Goal: Task Accomplishment & Management: Complete application form

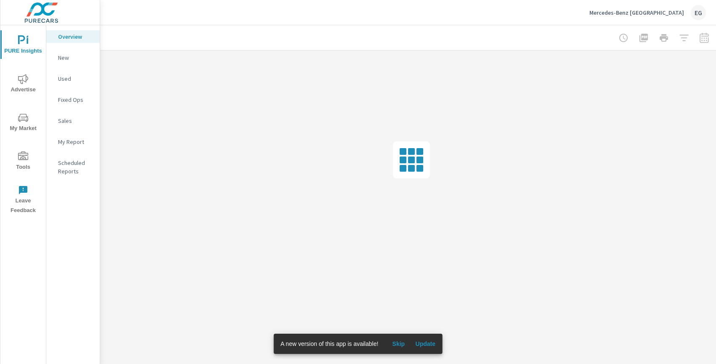
click at [20, 159] on icon "nav menu" at bounding box center [23, 155] width 10 height 8
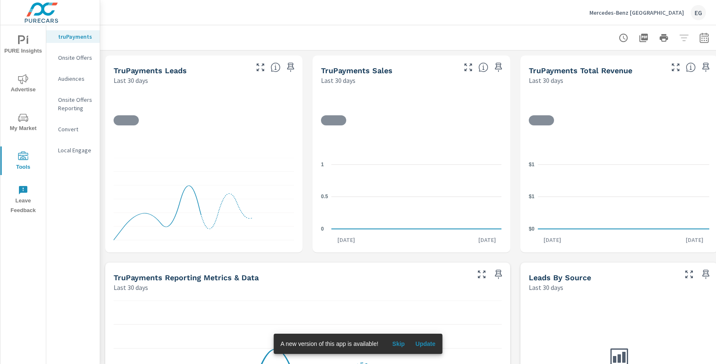
click at [67, 56] on p "Onsite Offers" at bounding box center [75, 57] width 35 height 8
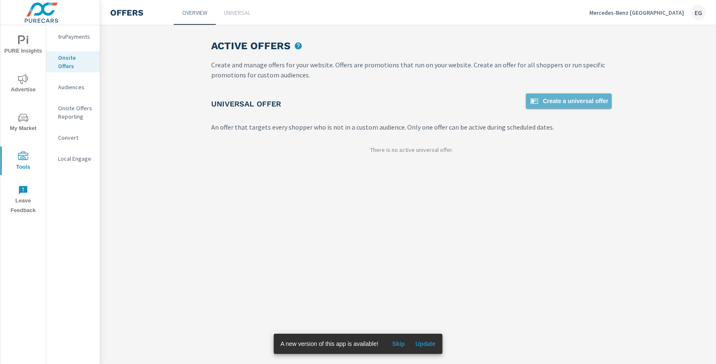
click at [607, 94] on link "Create a universal offer" at bounding box center [569, 100] width 86 height 15
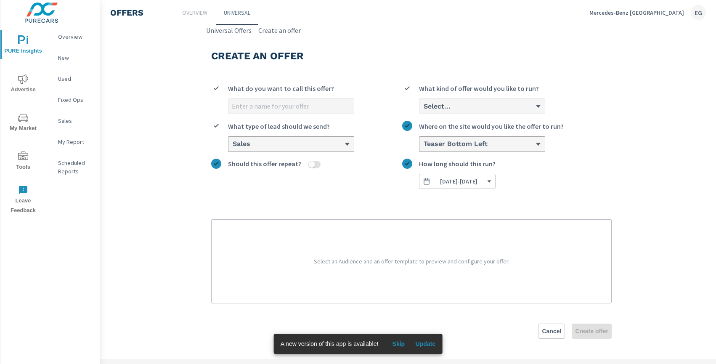
click at [255, 111] on input "What do you want to call this offer?" at bounding box center [290, 106] width 125 height 15
type input "October OEM Offer 2025"
click at [503, 109] on div "Select..." at bounding box center [479, 106] width 112 height 8
click at [424, 109] on input "Select... What kind of offer would you like to run?" at bounding box center [423, 107] width 1 height 8
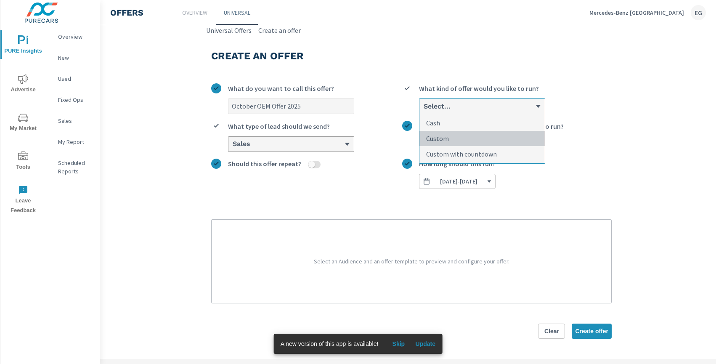
click at [462, 141] on li "Custom" at bounding box center [481, 139] width 125 height 16
click at [424, 110] on input "option Custom focused, 2 of 3. 3 results available. Use Up and Down to choose o…" at bounding box center [423, 107] width 1 height 8
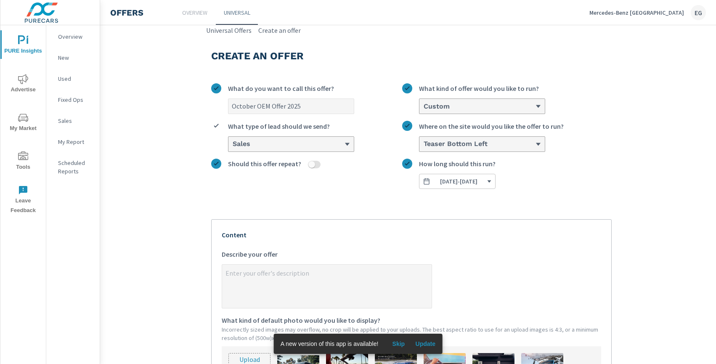
type textarea "x"
click at [331, 281] on textarea "x Describe your offer" at bounding box center [327, 287] width 210 height 42
paste textarea "Until [DATE], enjoy: Loyalty lease rates starting from 0% Cash credits of up to…"
type textarea "Until [DATE], enjoy: Loyalty lease rates starting from 0% Cash credits of up to…"
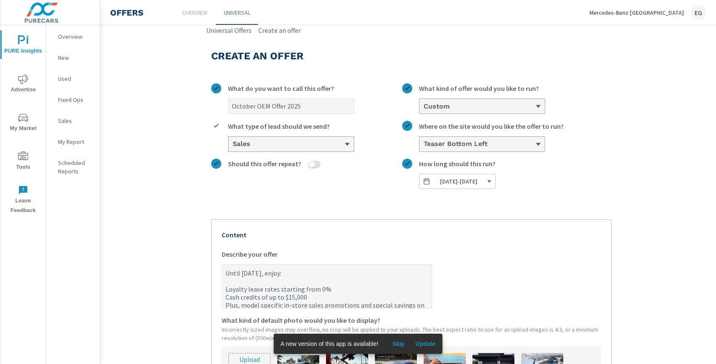
type textarea "x"
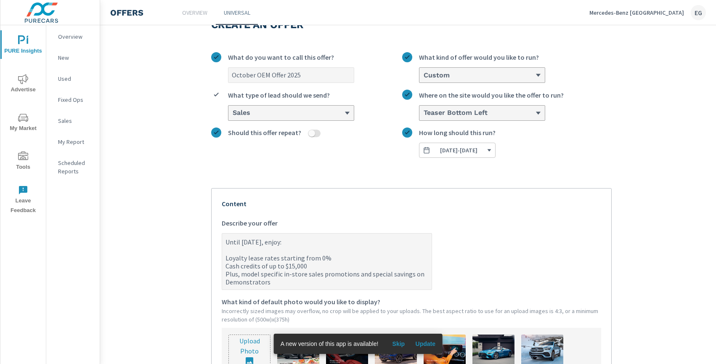
scroll to position [128, 0]
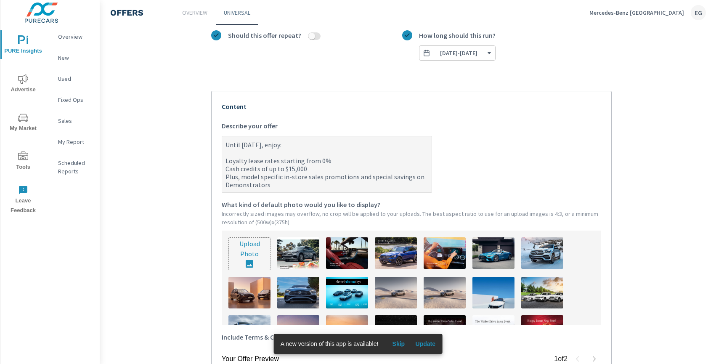
type textarea "Until [DATE], enjoy: Loyalty lease rates starting from 0% Cash credits of up to…"
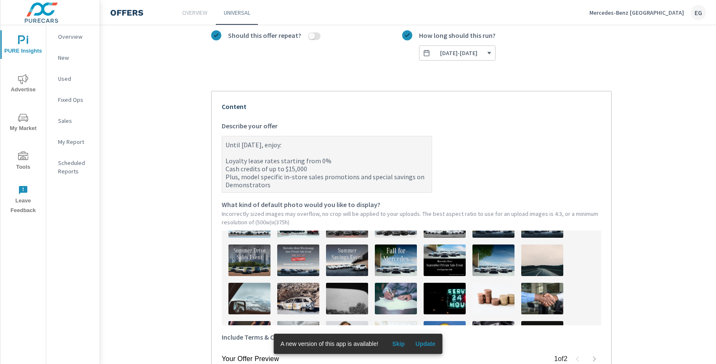
scroll to position [228, 0]
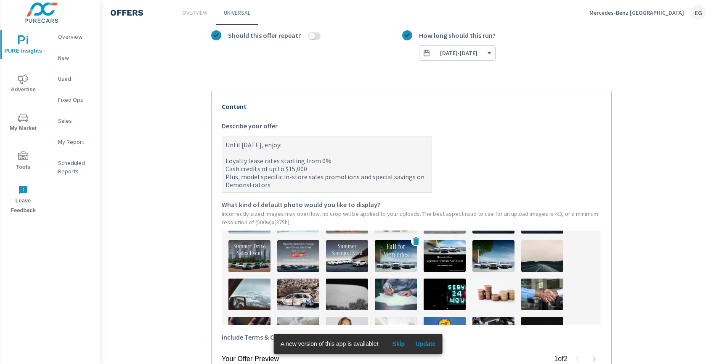
click at [395, 257] on img at bounding box center [396, 256] width 42 height 32
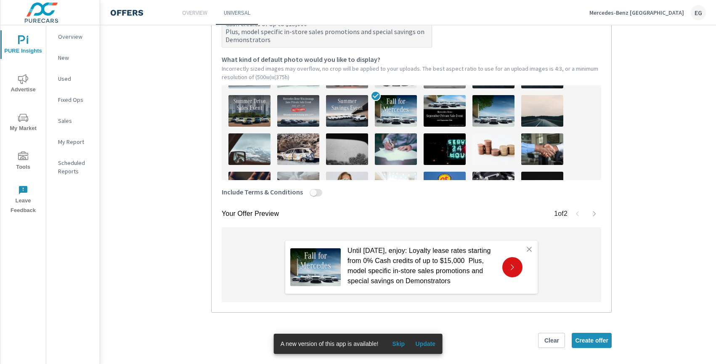
scroll to position [277, 0]
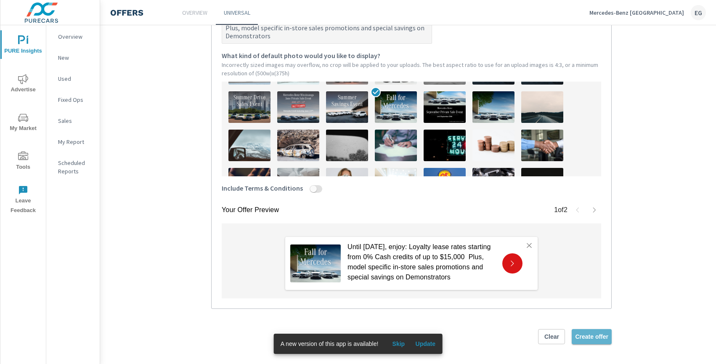
click at [596, 338] on span "Create offer" at bounding box center [591, 337] width 33 height 8
type textarea "x"
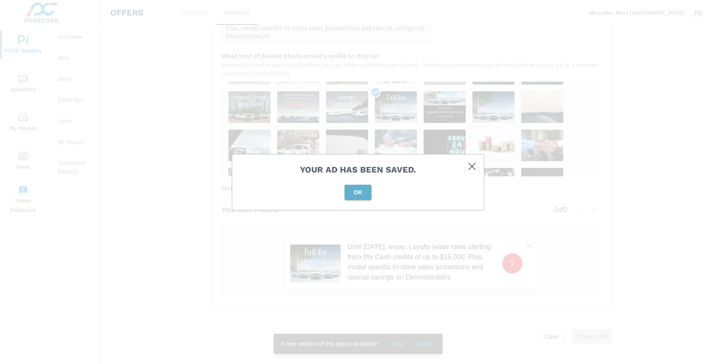
click at [354, 196] on span "OK" at bounding box center [358, 192] width 20 height 8
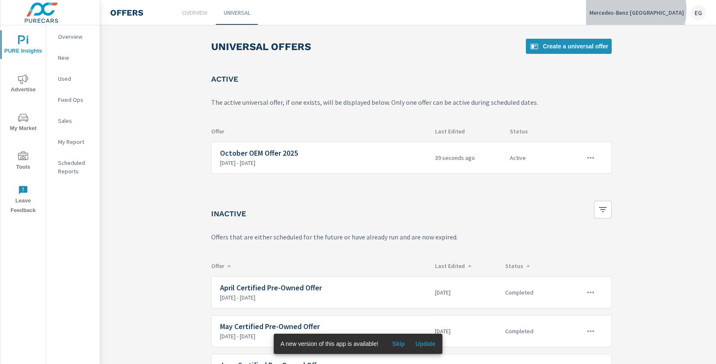
click at [653, 10] on p "Mercedes-Benz [GEOGRAPHIC_DATA]" at bounding box center [636, 13] width 95 height 8
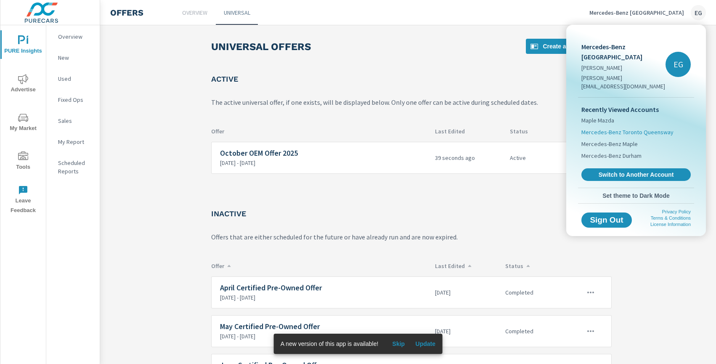
click at [624, 128] on span "Mercedes-Benz Toronto Queensway" at bounding box center [627, 132] width 92 height 8
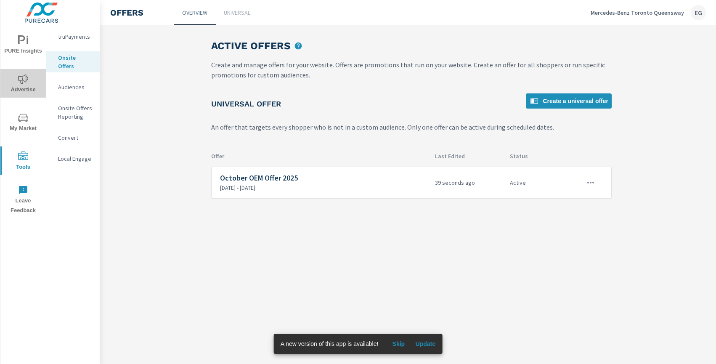
click at [21, 84] on icon "nav menu" at bounding box center [23, 79] width 10 height 10
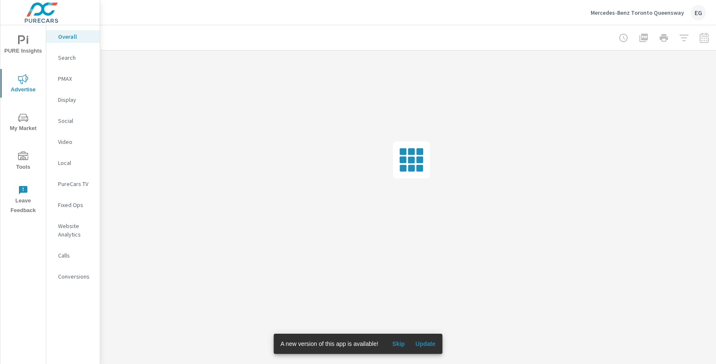
click at [23, 158] on icon "nav menu" at bounding box center [23, 156] width 10 height 10
click at [75, 49] on nav "truPayments Onsite Offers Audiences Onsite Offers Reporting Convert Local Engage" at bounding box center [72, 96] width 53 height 143
click at [75, 56] on p "Onsite Offers" at bounding box center [75, 57] width 35 height 8
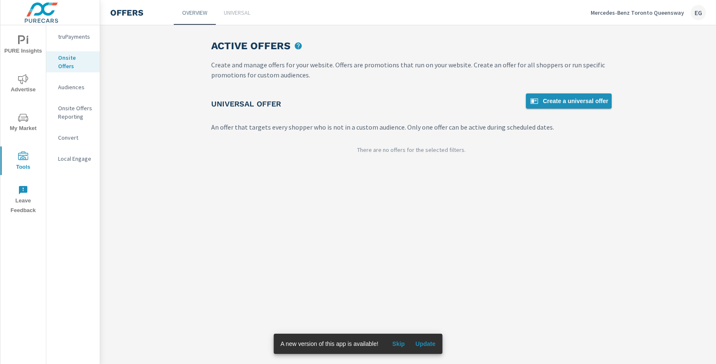
click at [571, 101] on span "Create a universal offer" at bounding box center [568, 101] width 79 height 10
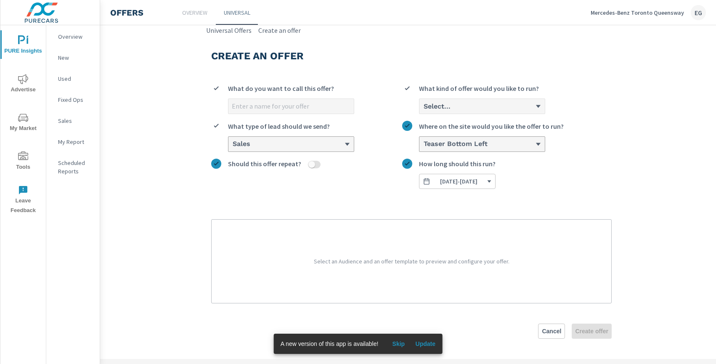
click at [265, 111] on input "What do you want to call this offer?" at bounding box center [290, 106] width 125 height 15
click at [288, 109] on input "October OEM Offer" at bounding box center [290, 106] width 125 height 15
type input "October OEM Offer 2025"
click at [474, 111] on div "Select..." at bounding box center [481, 106] width 125 height 15
click at [424, 110] on input "Select... What kind of offer would you like to run?" at bounding box center [423, 107] width 1 height 8
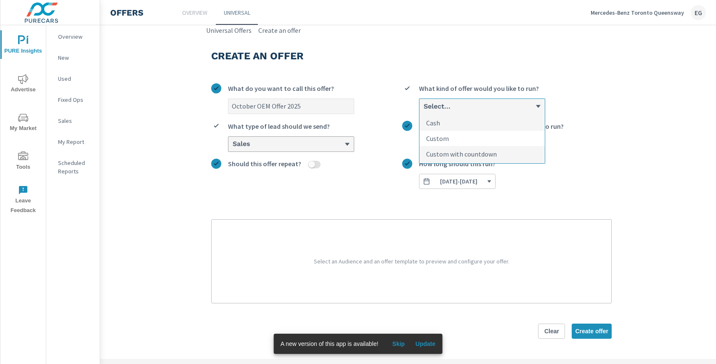
click at [469, 136] on li "Custom" at bounding box center [481, 139] width 125 height 16
click at [424, 110] on input "option Custom focused, 2 of 3. 3 results available. Use Up and Down to choose o…" at bounding box center [423, 107] width 1 height 8
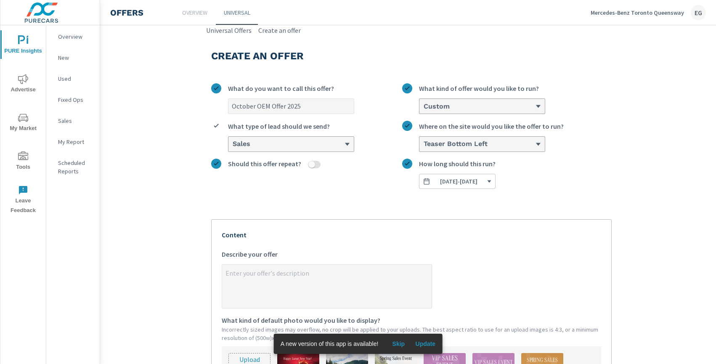
type textarea "x"
click at [306, 282] on textarea "x Describe your offer" at bounding box center [327, 287] width 210 height 42
paste textarea "Until [DATE], enjoy: Loyalty lease rates starting from 0% Cash credits of up to…"
type textarea "Until [DATE], enjoy: Loyalty lease rates starting from 0% Cash credits of up to…"
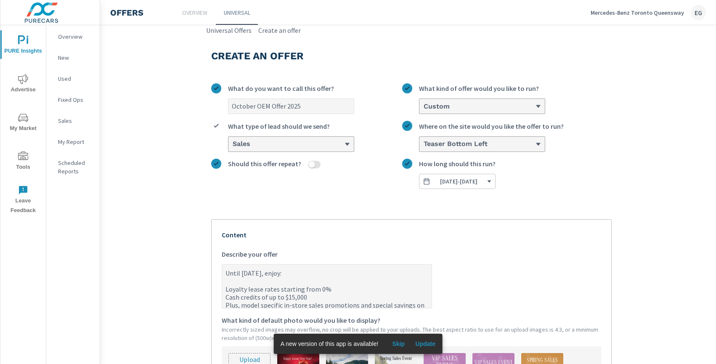
type textarea "x"
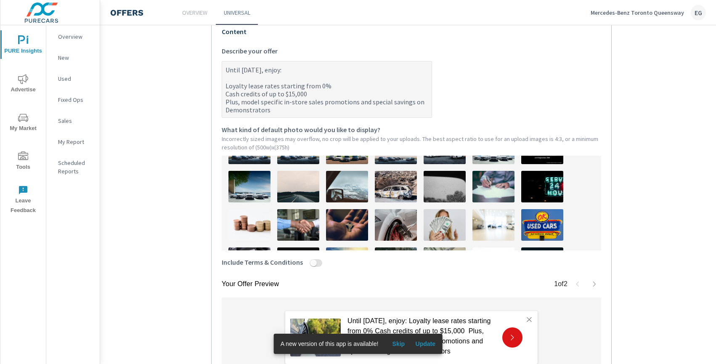
scroll to position [145, 0]
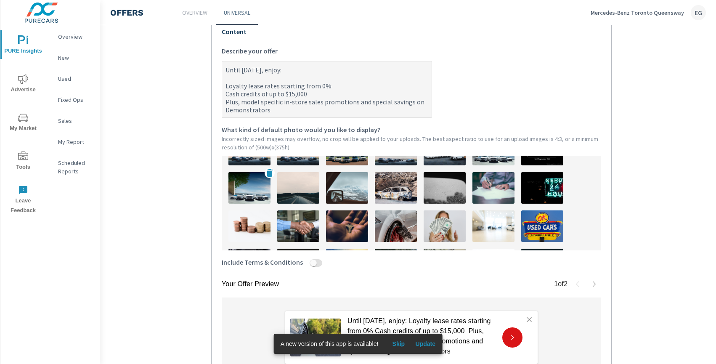
type textarea "Until [DATE], enjoy: Loyalty lease rates starting from 0% Cash credits of up to…"
click at [245, 185] on img at bounding box center [249, 188] width 42 height 32
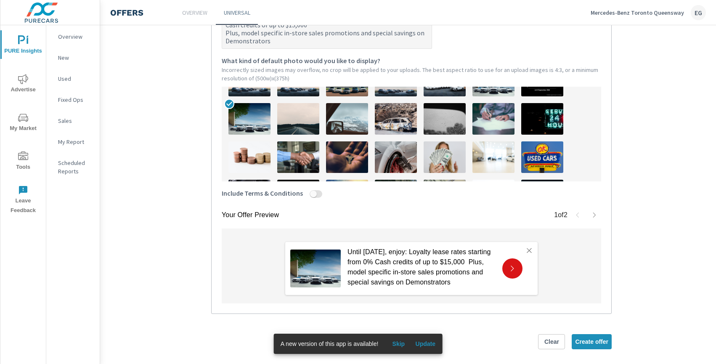
scroll to position [277, 0]
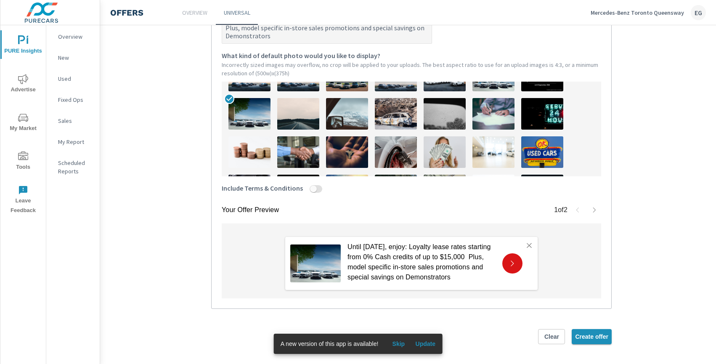
click at [591, 337] on span "Create offer" at bounding box center [591, 337] width 33 height 8
type textarea "x"
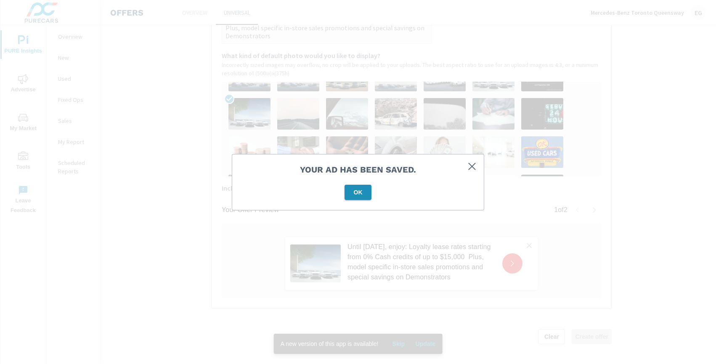
click at [358, 195] on span "OK" at bounding box center [358, 192] width 20 height 8
